Goal: Navigation & Orientation: Find specific page/section

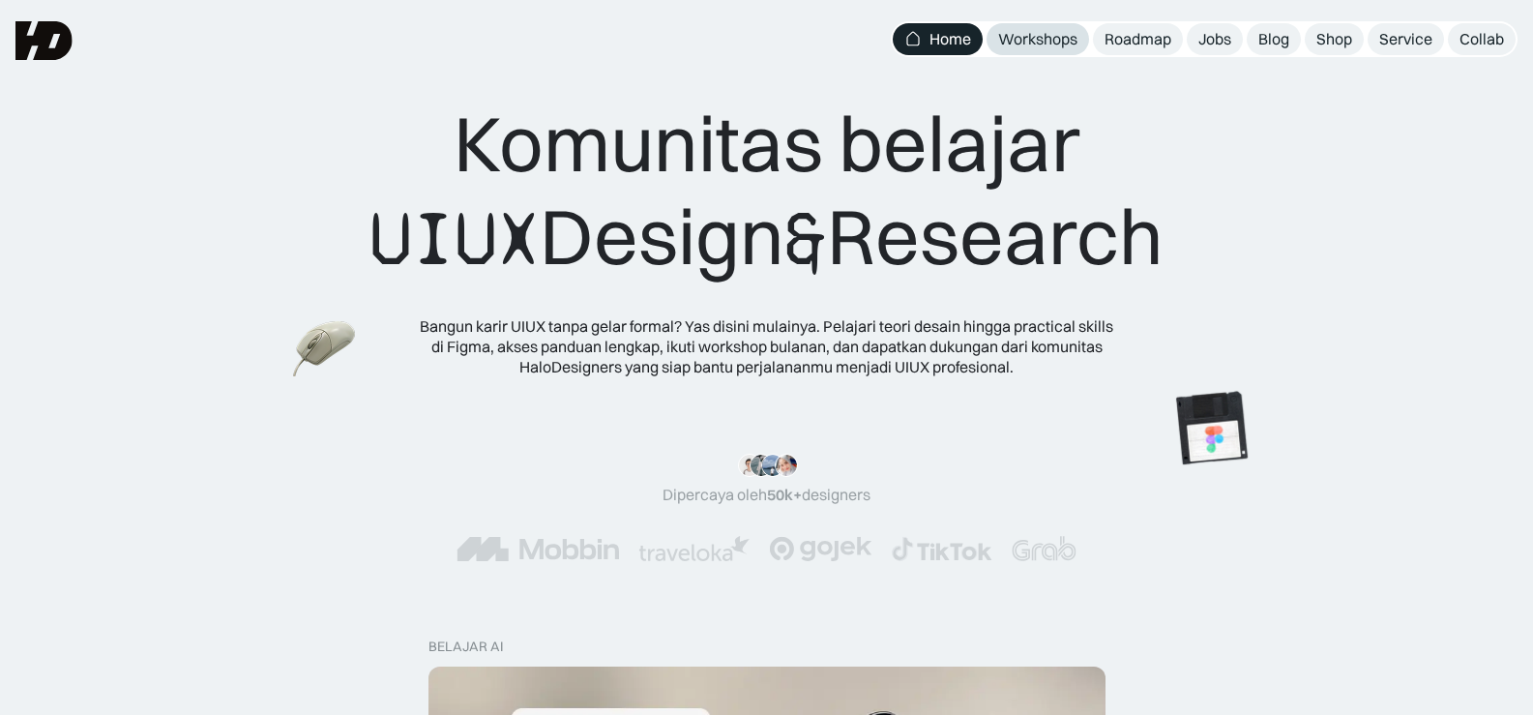
click at [1039, 40] on div "Workshops" at bounding box center [1037, 39] width 79 height 20
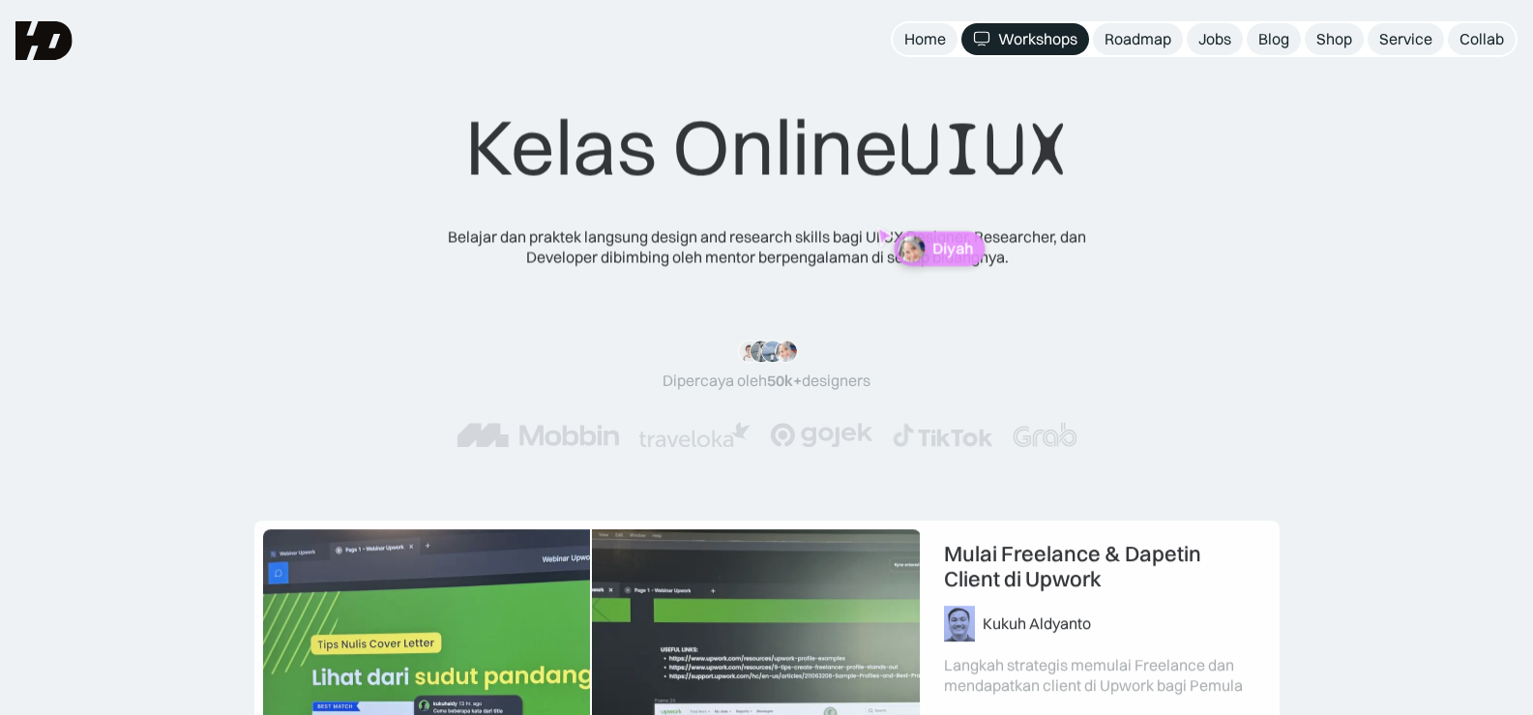
click at [1215, 34] on div "Jobs" at bounding box center [1214, 39] width 33 height 20
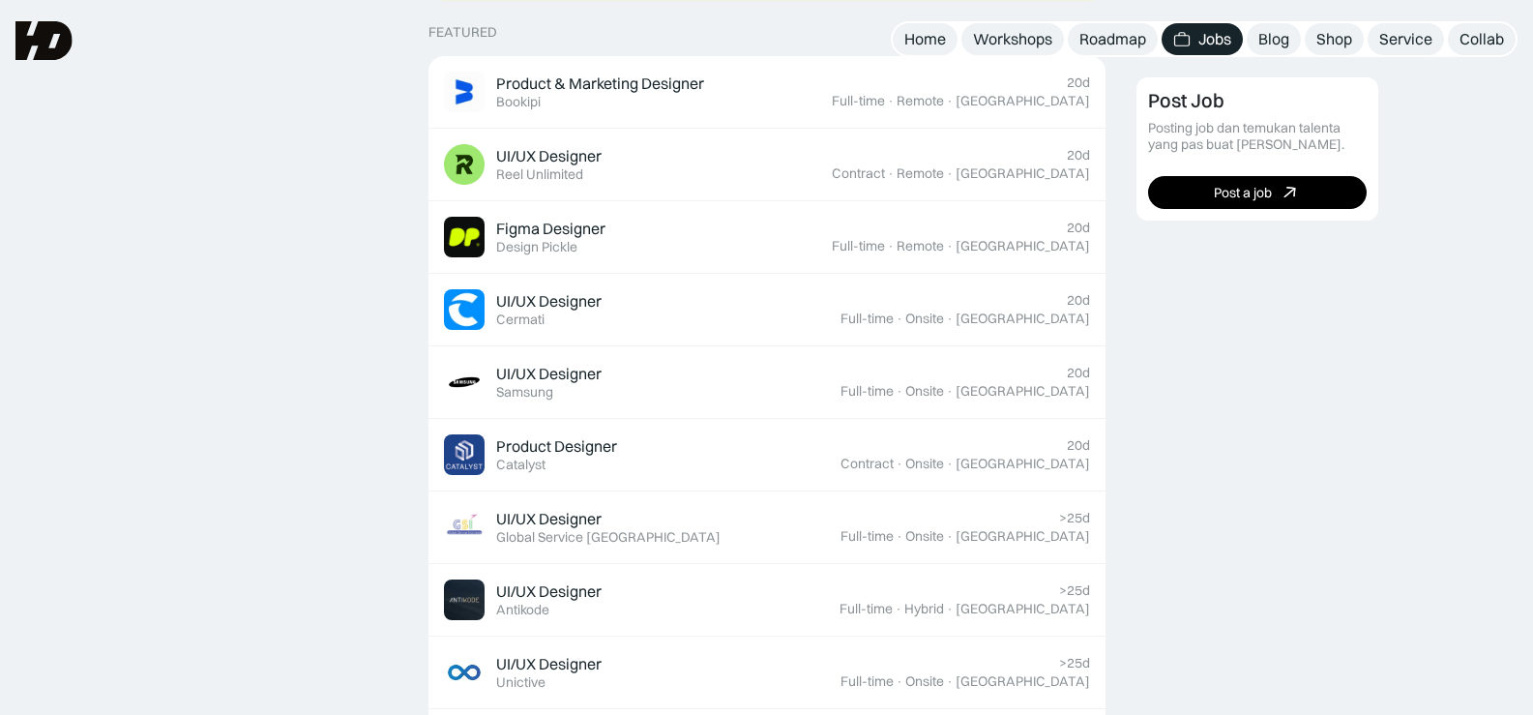
scroll to position [677, 0]
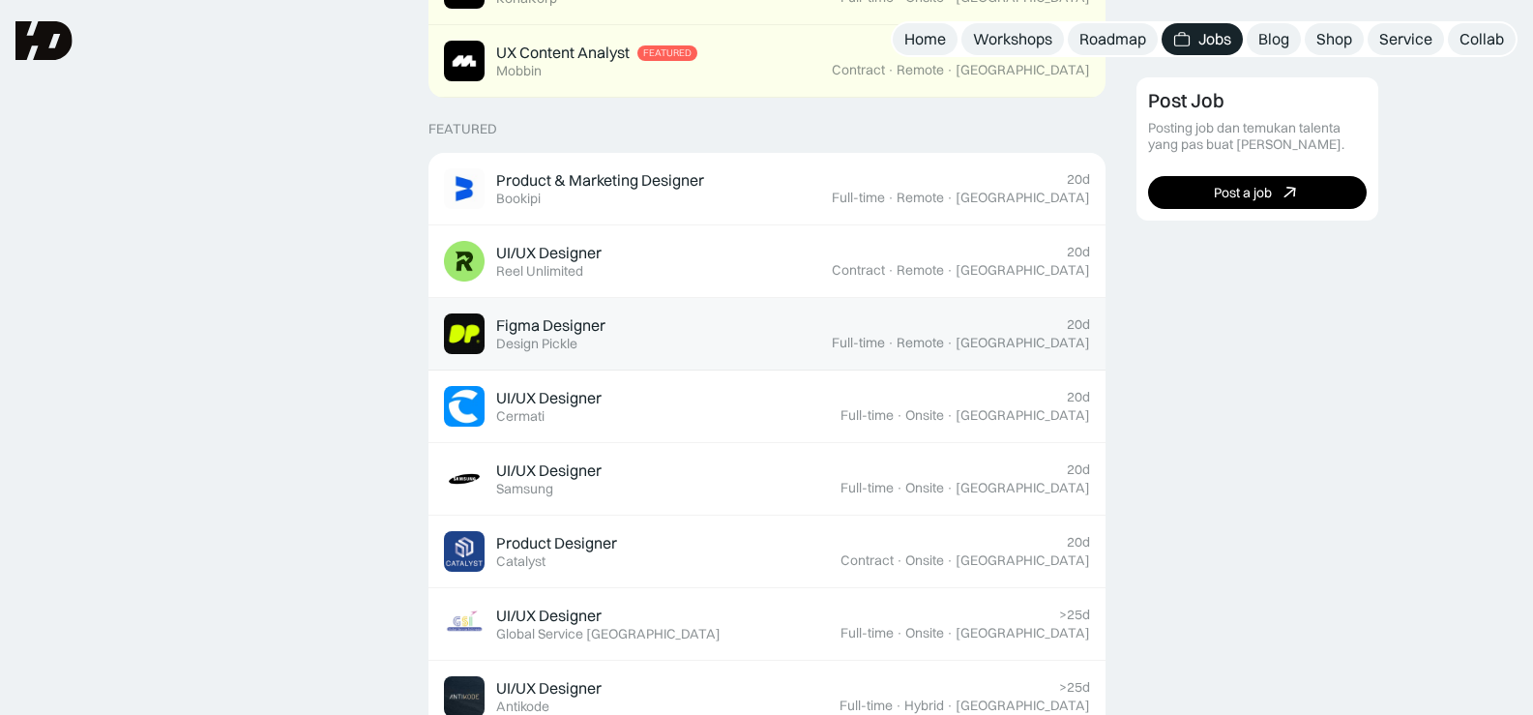
click at [944, 348] on div "Remote" at bounding box center [920, 343] width 47 height 16
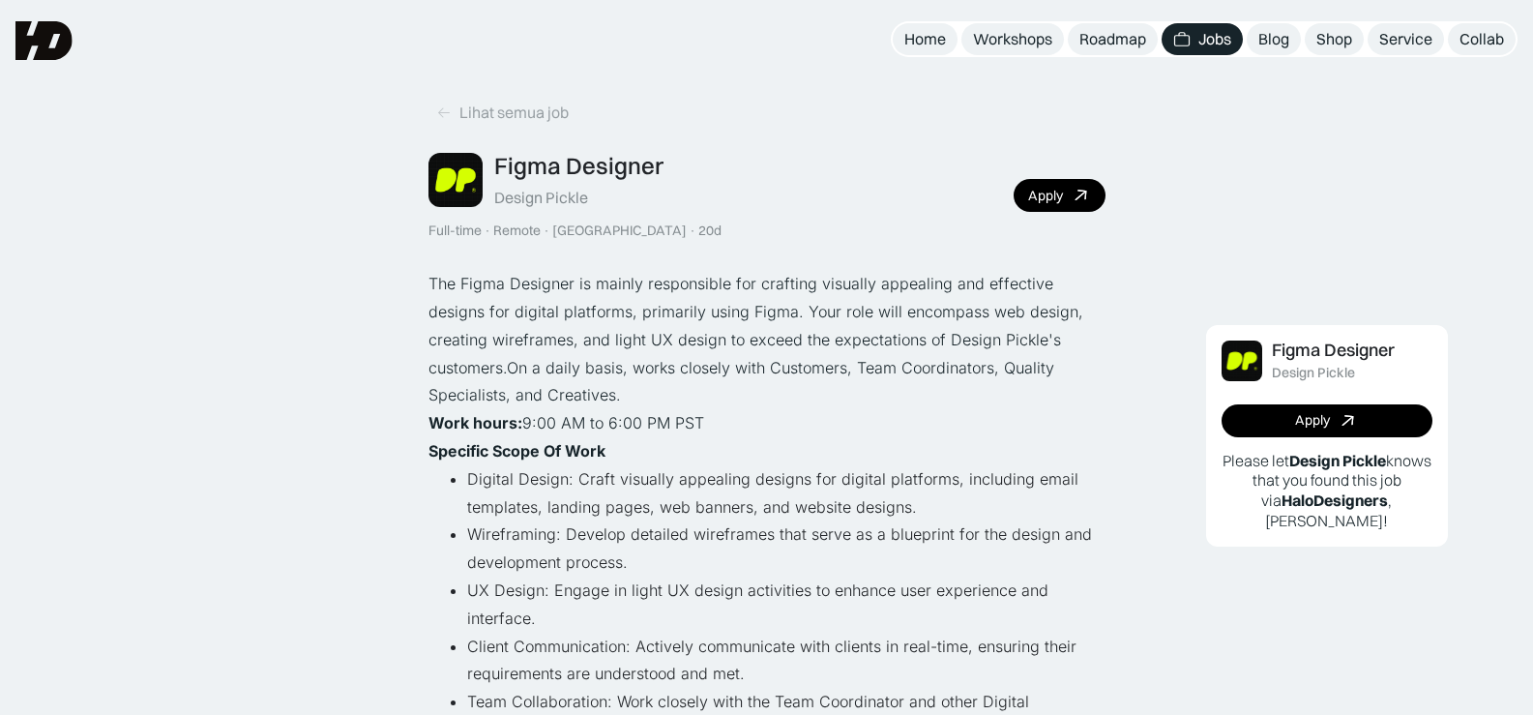
click at [1219, 44] on div "Jobs" at bounding box center [1214, 39] width 33 height 20
